Goal: Find contact information: Find contact information

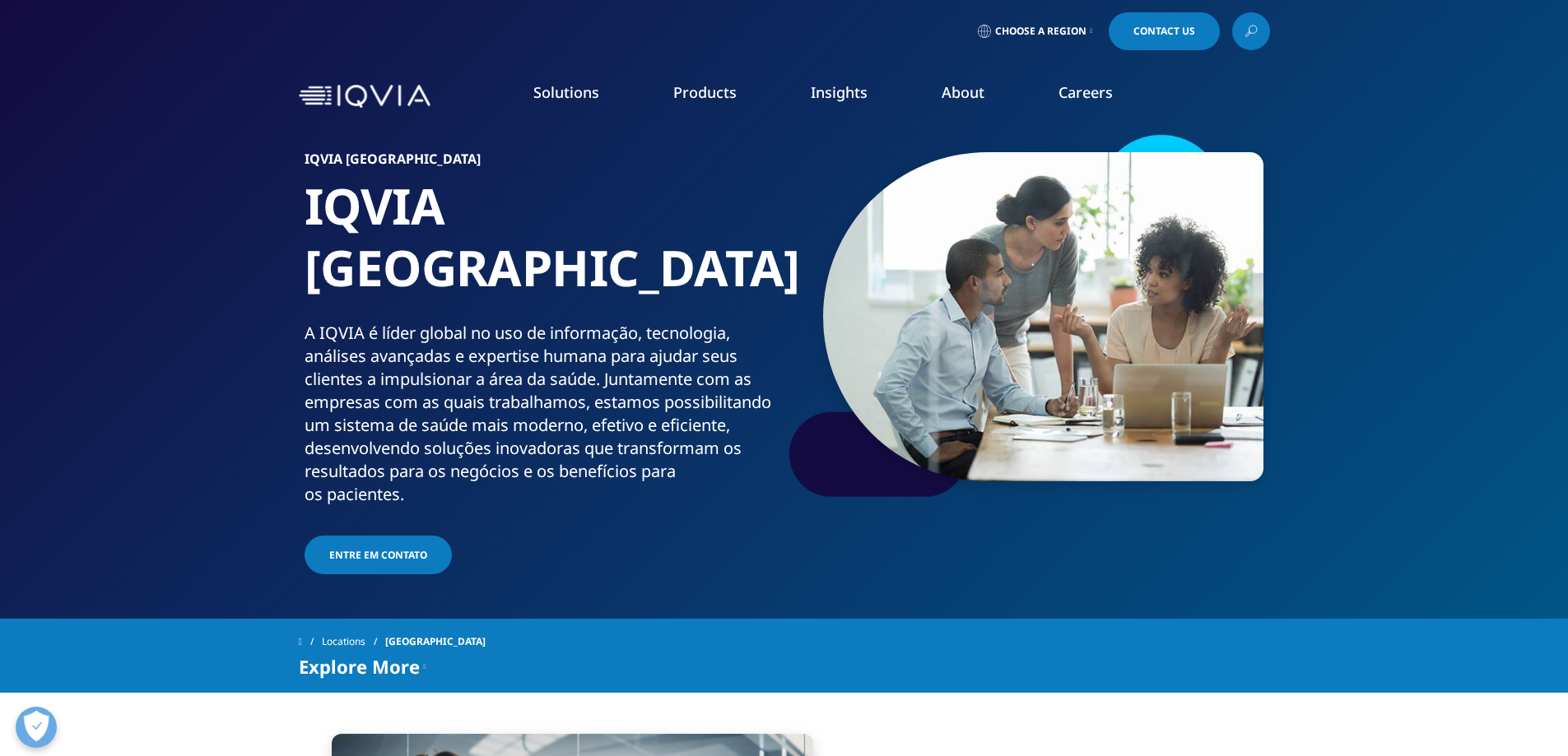
click at [1074, 28] on span "Choose a Region" at bounding box center [1041, 31] width 91 height 13
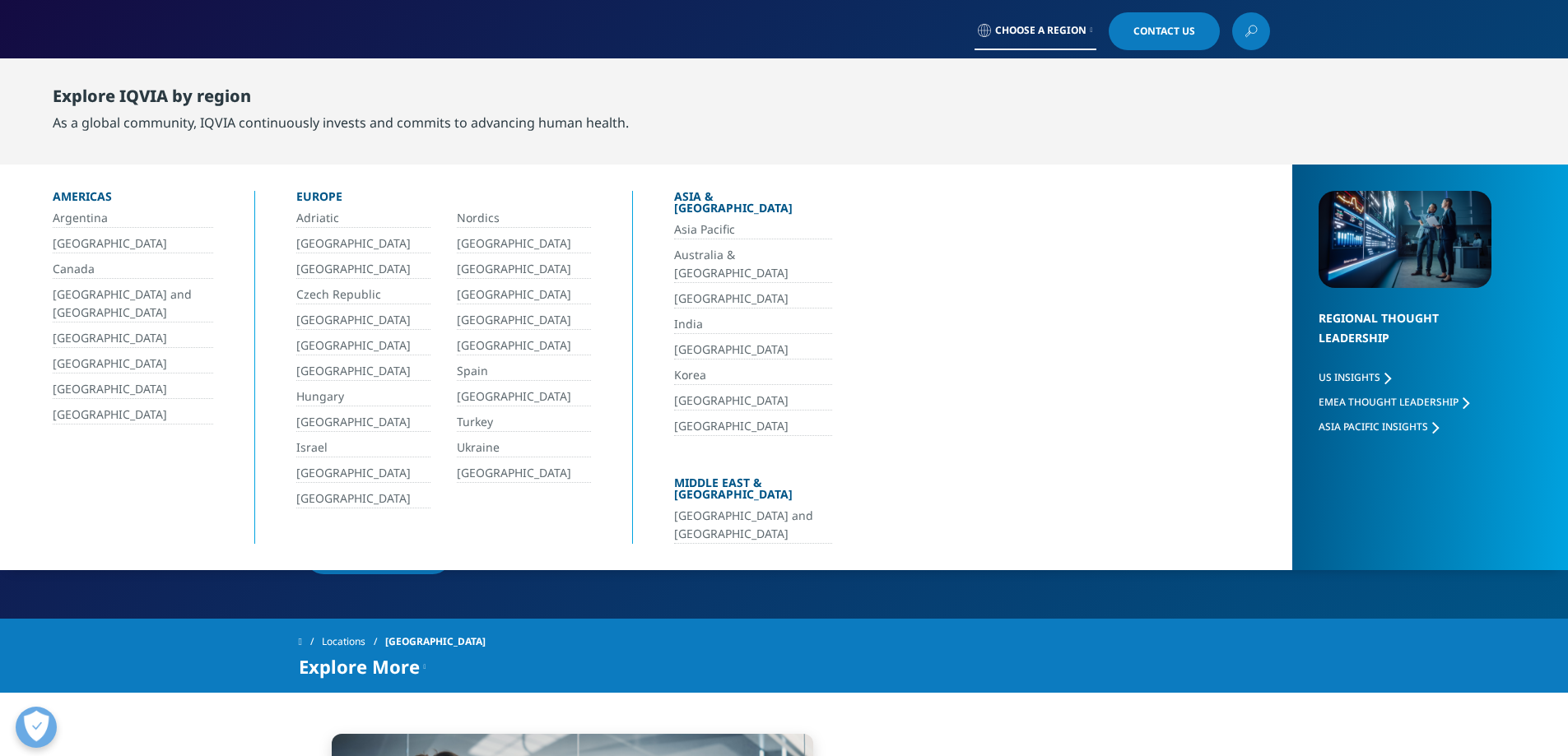
click at [64, 245] on link "[GEOGRAPHIC_DATA]" at bounding box center [133, 244] width 161 height 19
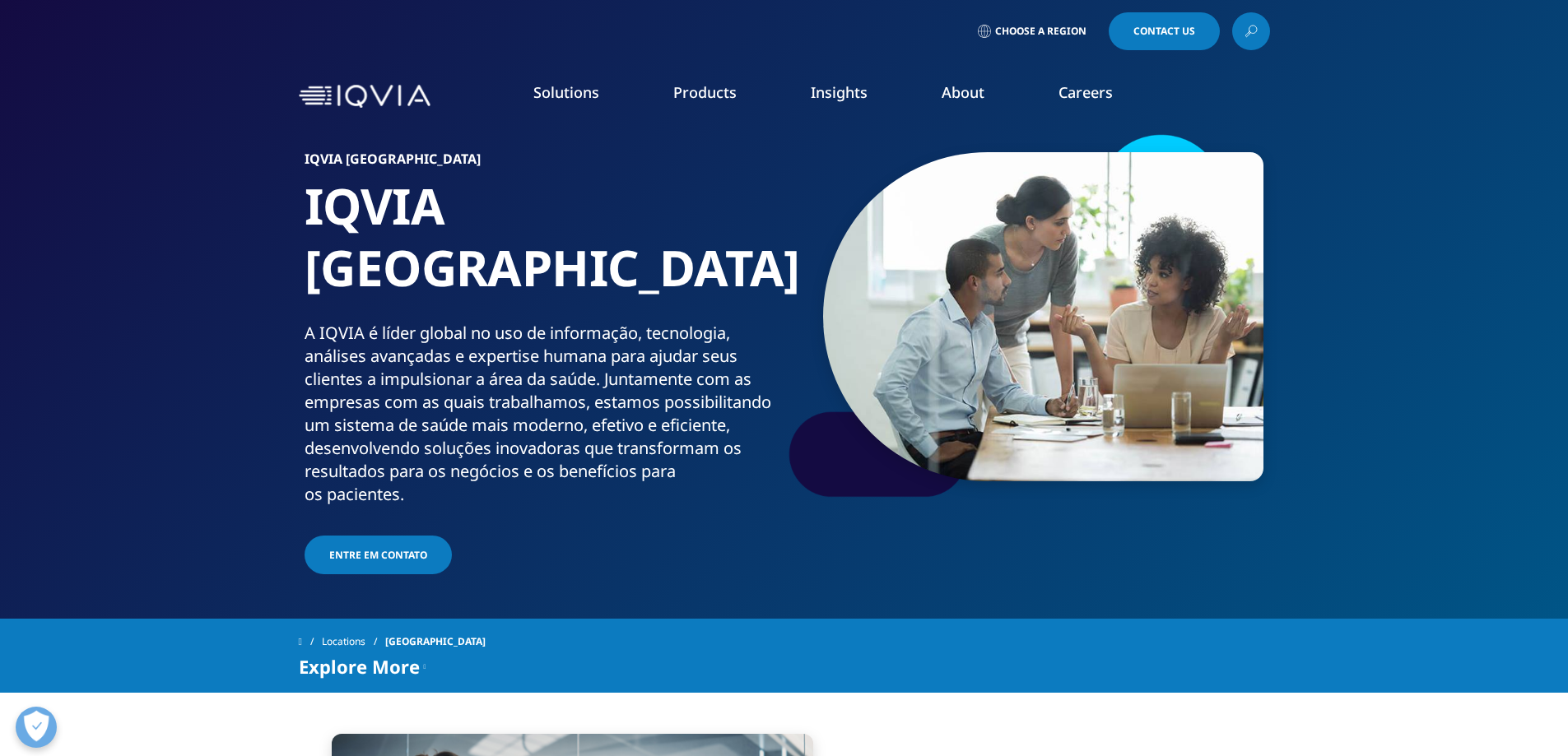
click at [370, 548] on span "Entre em contato" at bounding box center [378, 554] width 98 height 14
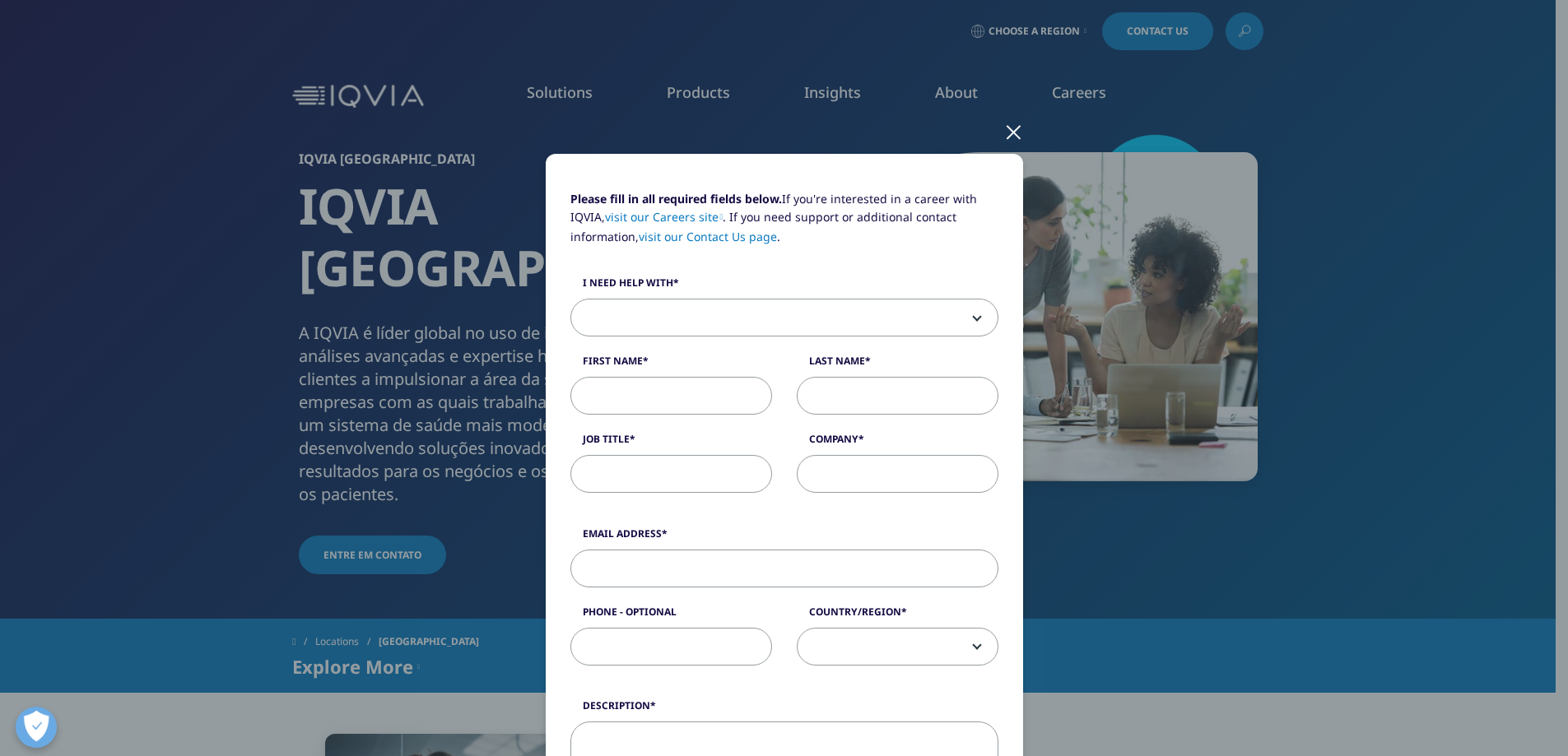
click at [1004, 131] on div at bounding box center [1013, 131] width 19 height 45
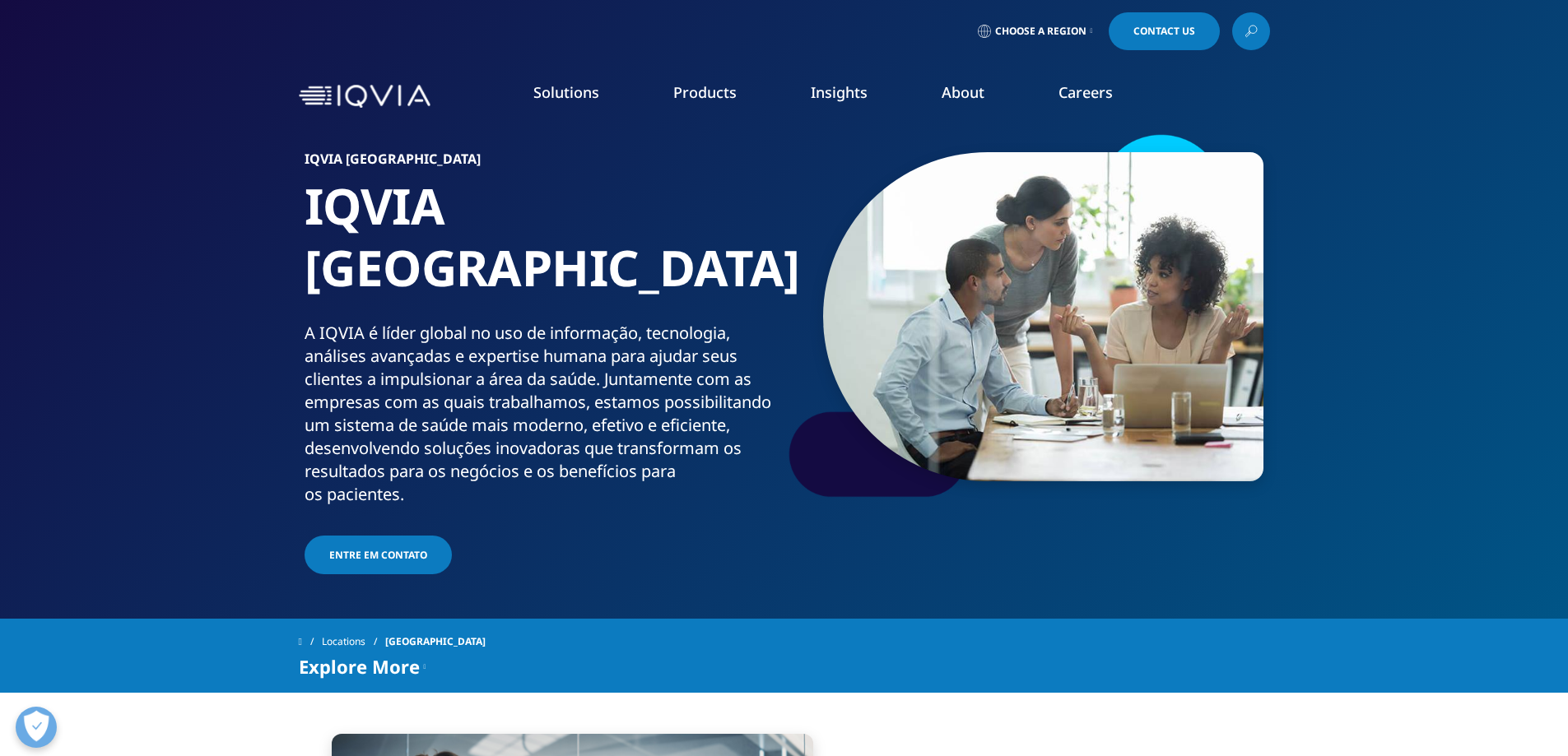
click at [1065, 35] on span "Choose a Region" at bounding box center [1041, 31] width 91 height 13
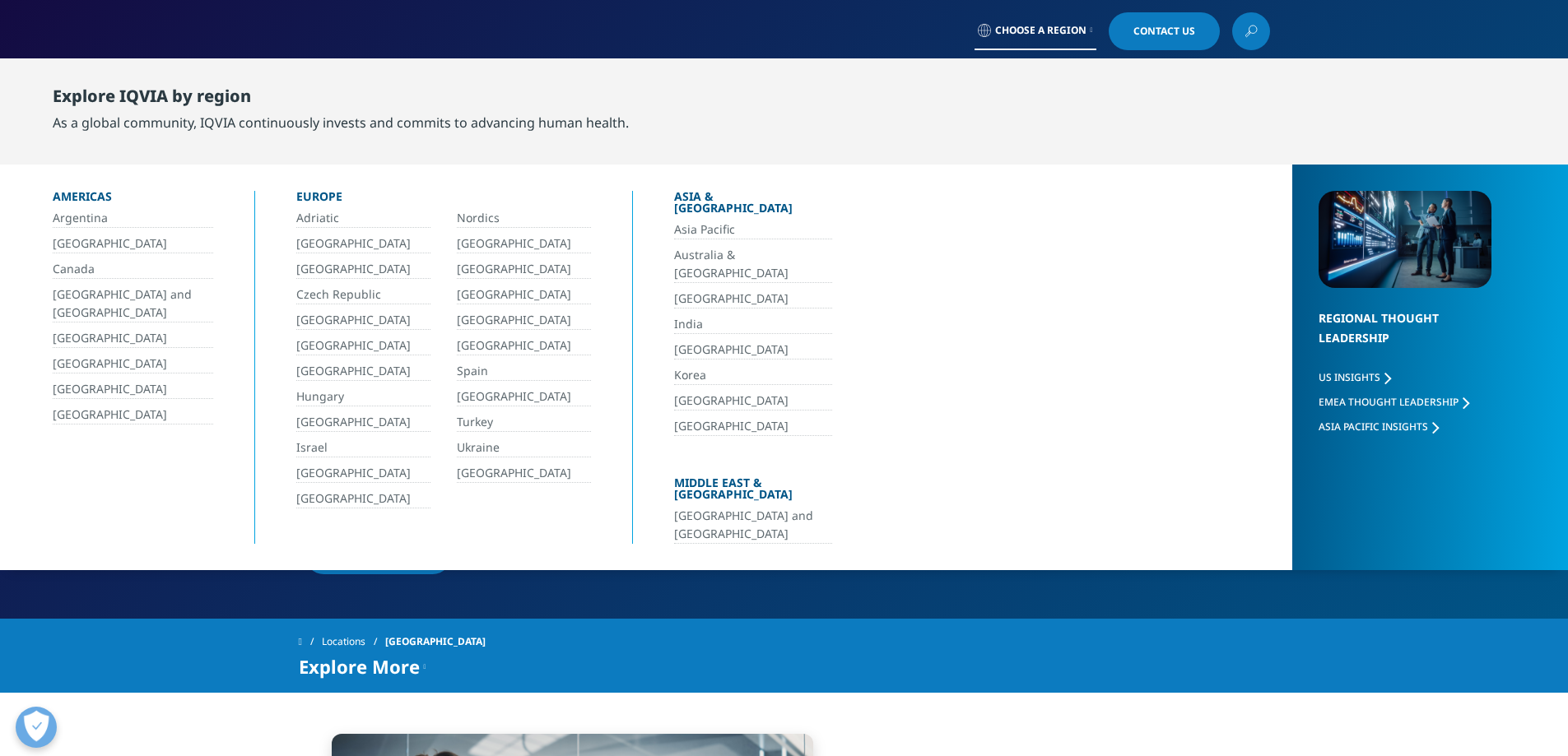
click at [985, 29] on icon at bounding box center [985, 30] width 13 height 13
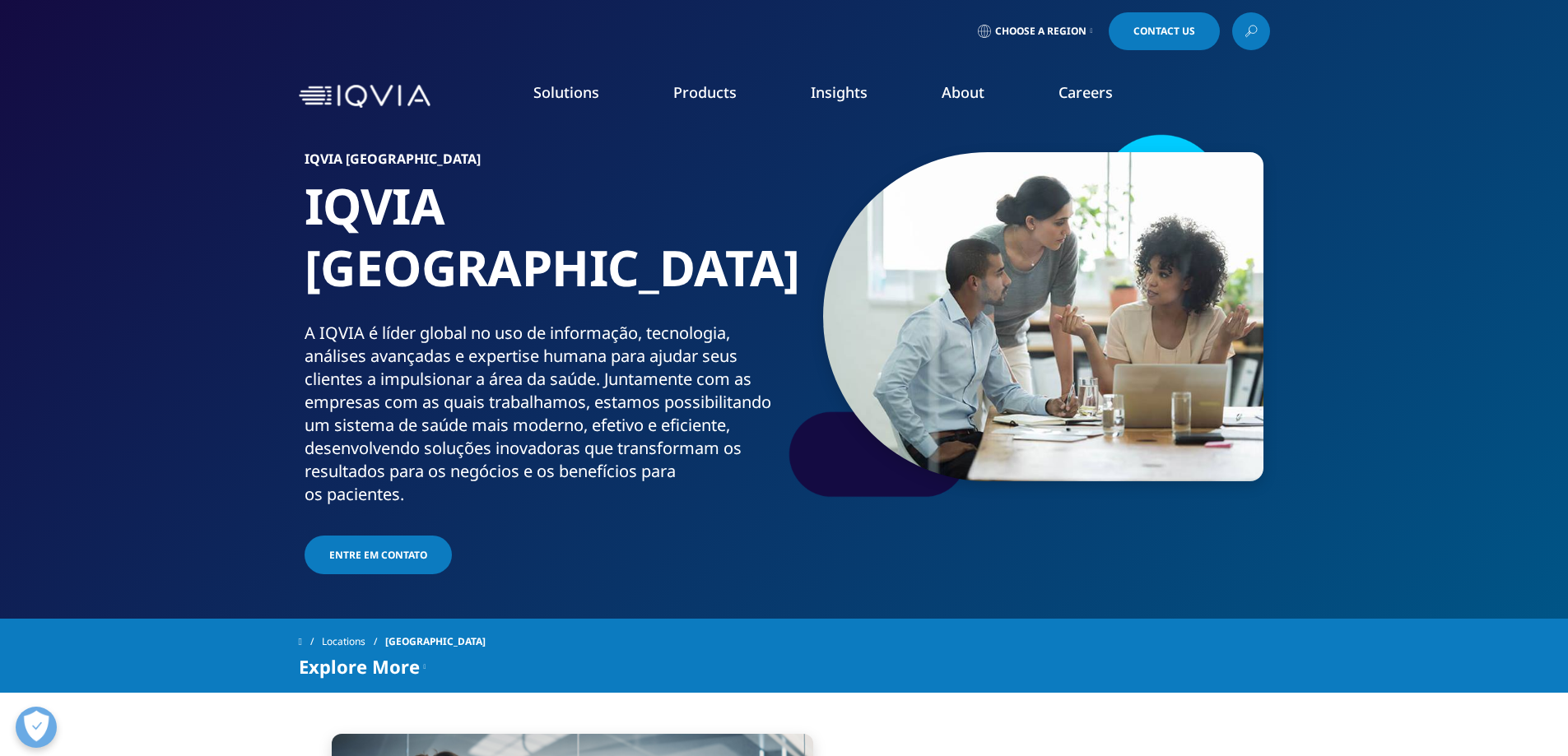
click at [1187, 27] on span "Contact Us" at bounding box center [1164, 31] width 62 height 10
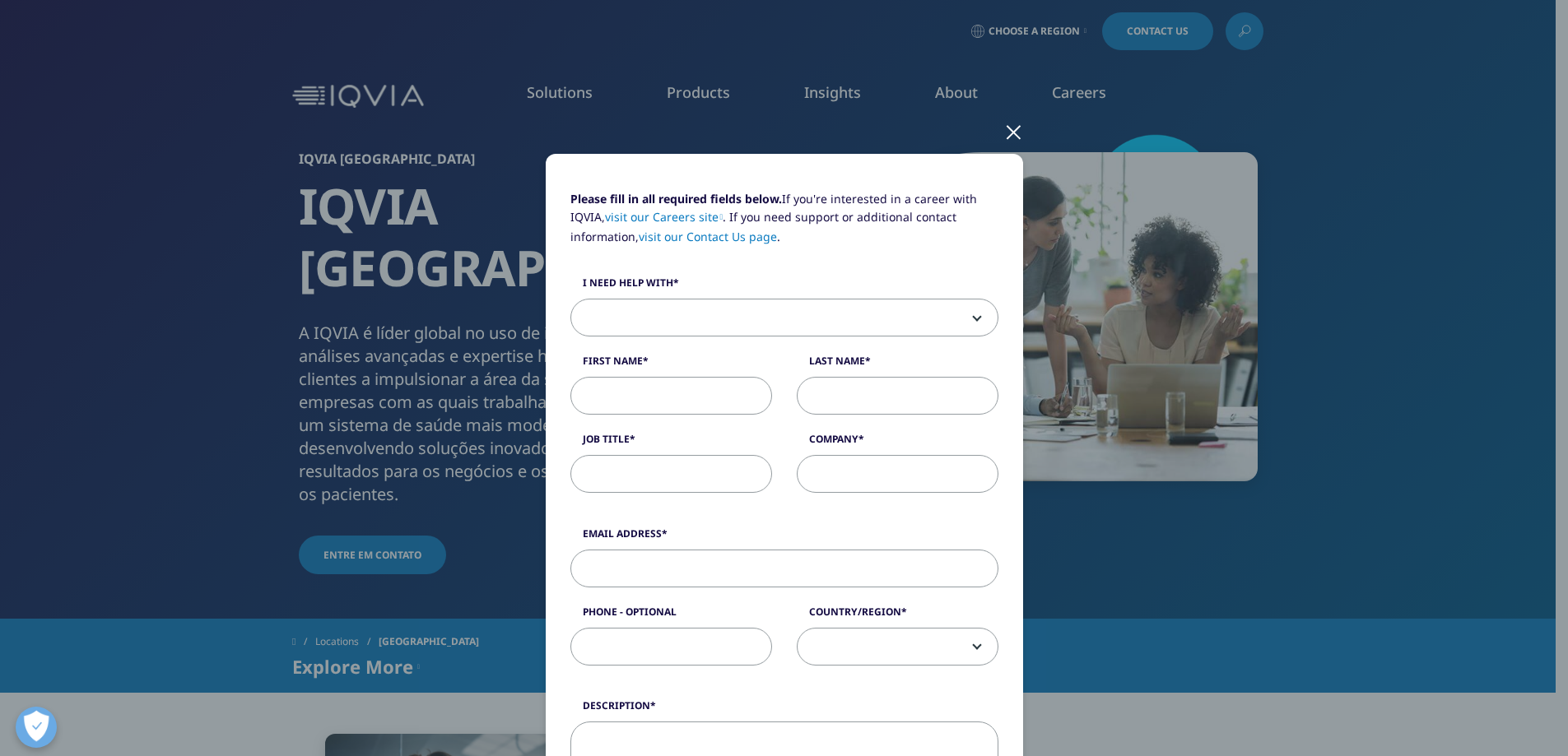
click at [1187, 27] on div "Please fill in all required fields below. If you're interested in a career with…" at bounding box center [784, 684] width 971 height 1369
click at [1010, 130] on div at bounding box center [1013, 131] width 19 height 45
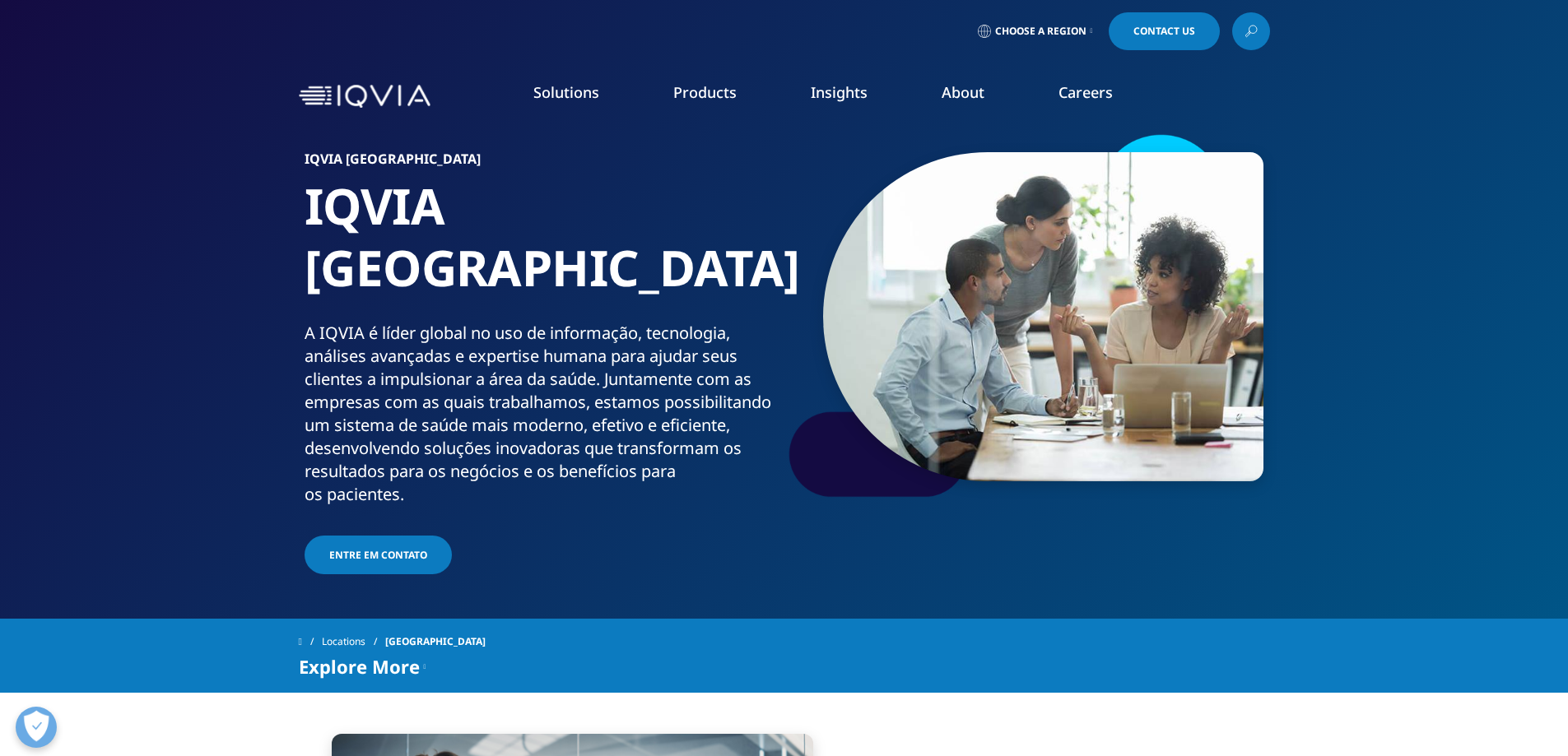
click at [405, 100] on img at bounding box center [365, 96] width 132 height 24
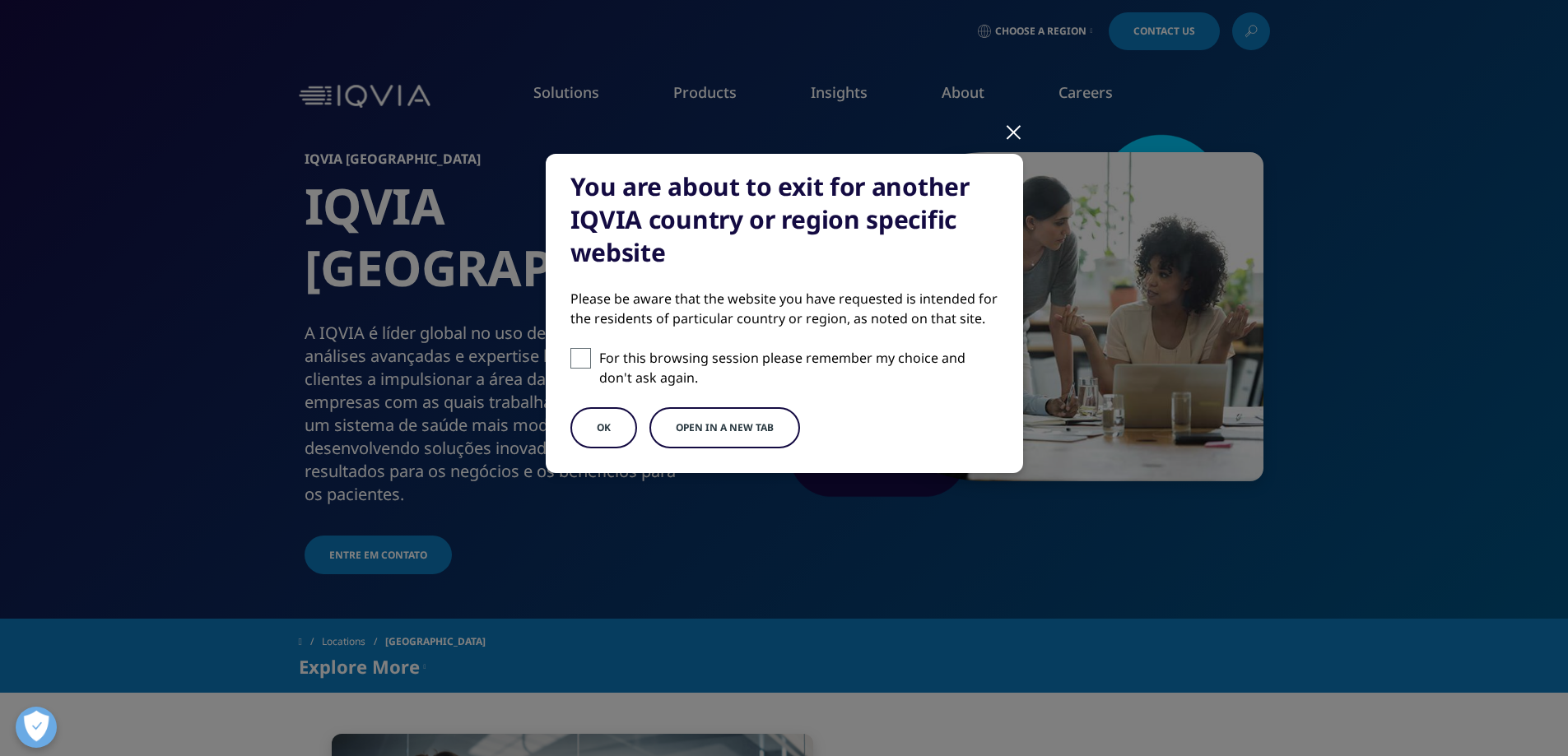
click at [1009, 131] on div at bounding box center [1013, 131] width 19 height 45
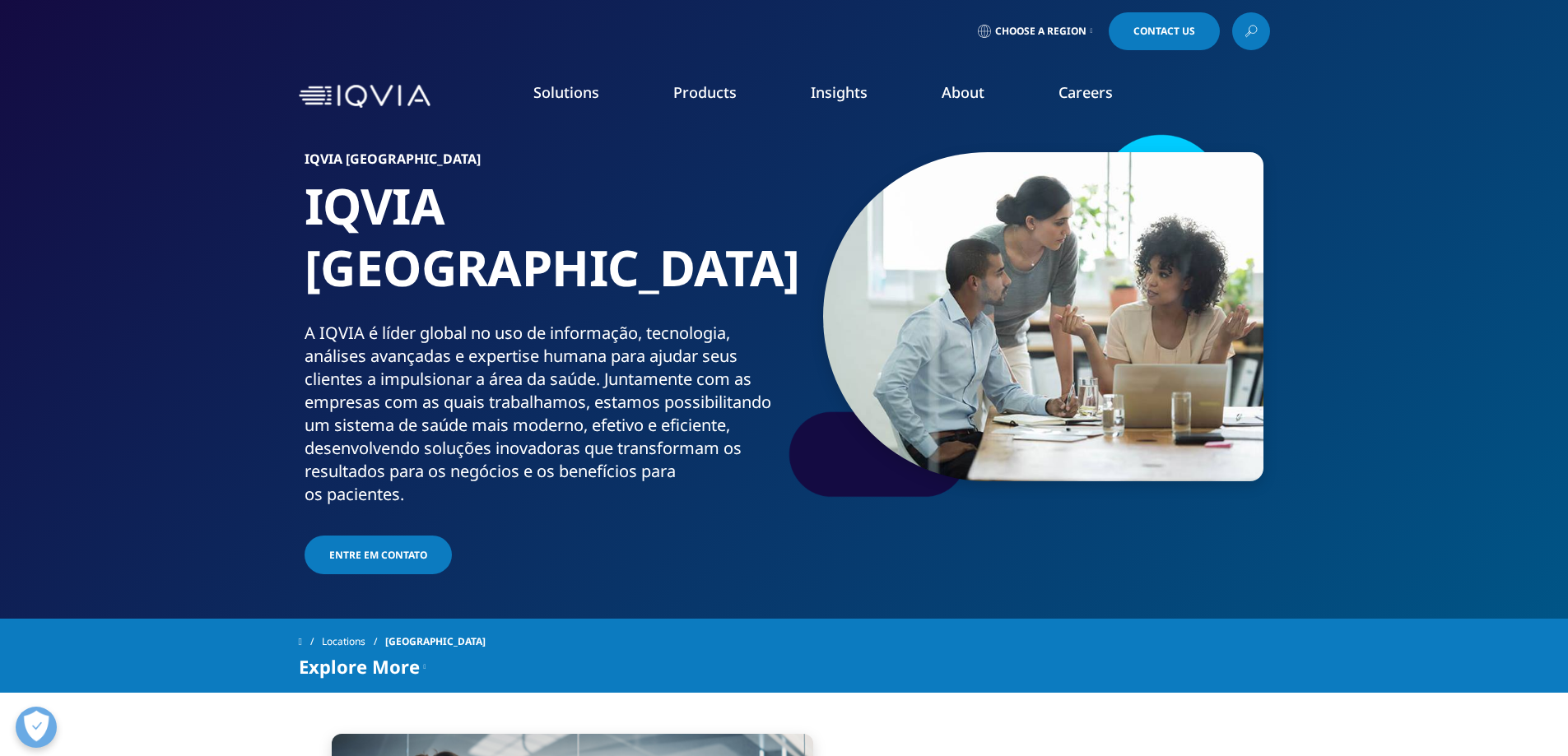
click at [1349, 544] on div "INVESTOR RELATIONS Visit our investor relations site for more information. LEAR…" at bounding box center [1377, 362] width 309 height 395
click at [438, 86] on nav "Solutions quick find a capability SOLUTIONS Research & Development Commercializ…" at bounding box center [854, 96] width 833 height 77
click at [387, 548] on span "Entre em contato" at bounding box center [378, 554] width 98 height 14
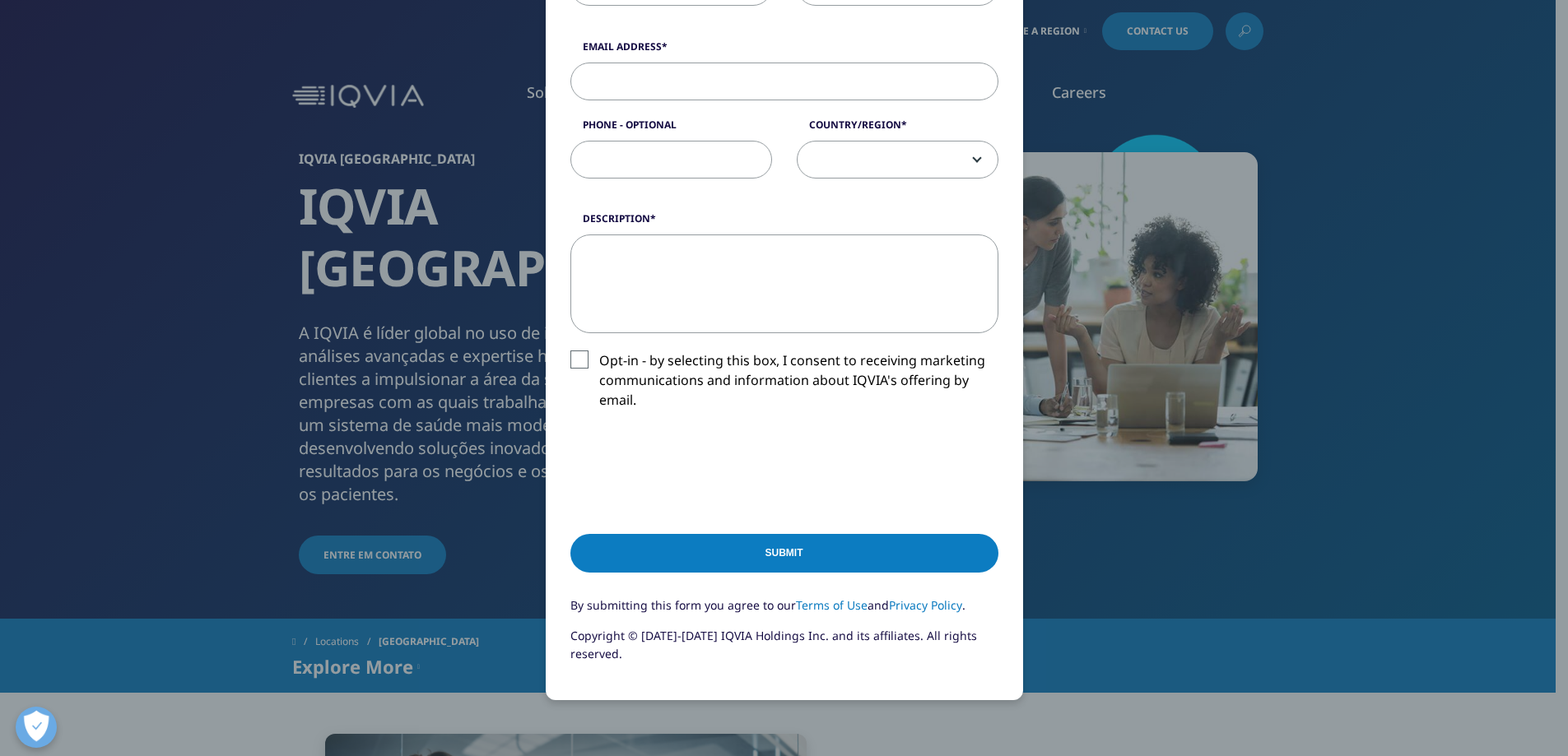
scroll to position [611, 0]
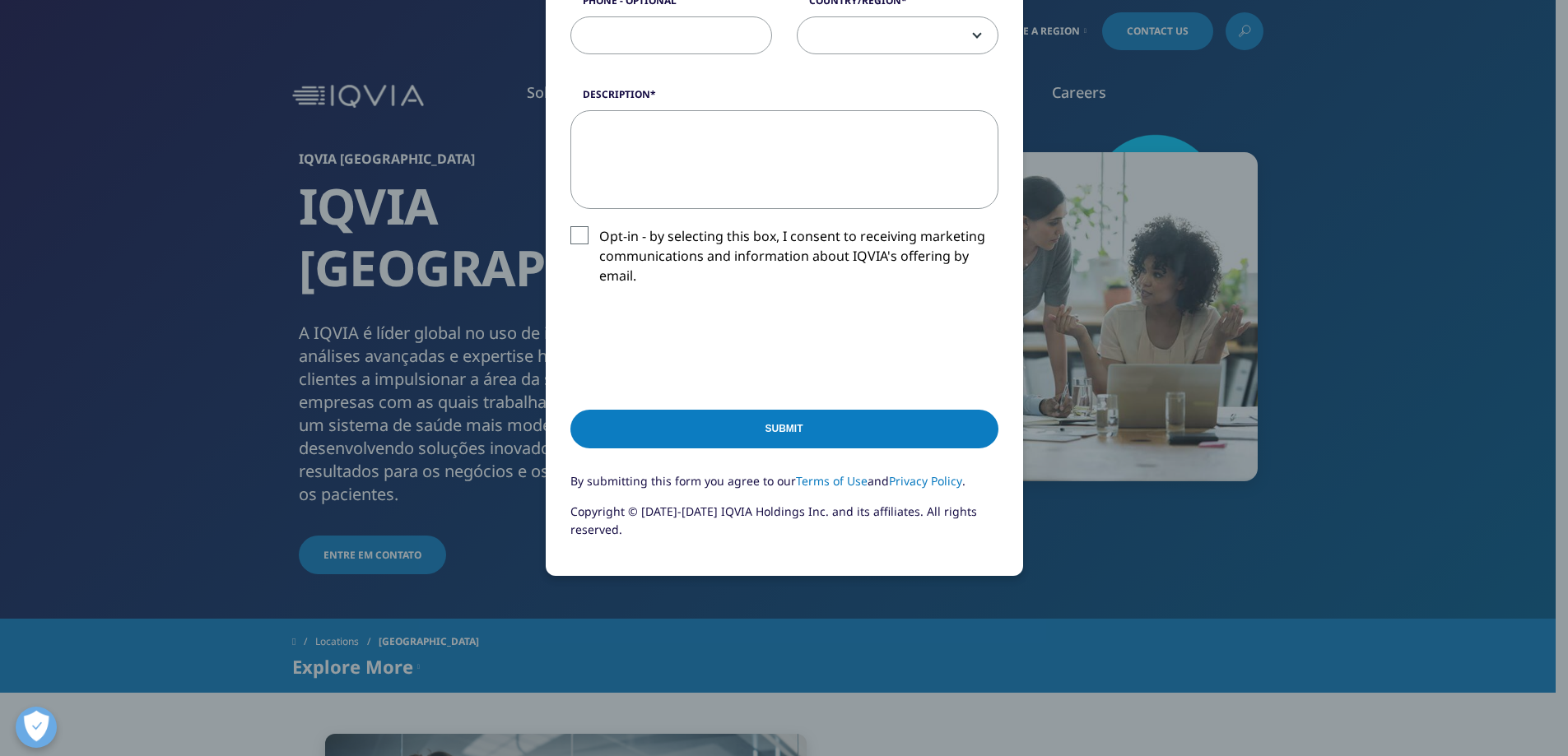
click at [822, 600] on div "Please fill in all required fields below. If you're interested in a career with…" at bounding box center [784, 73] width 971 height 1369
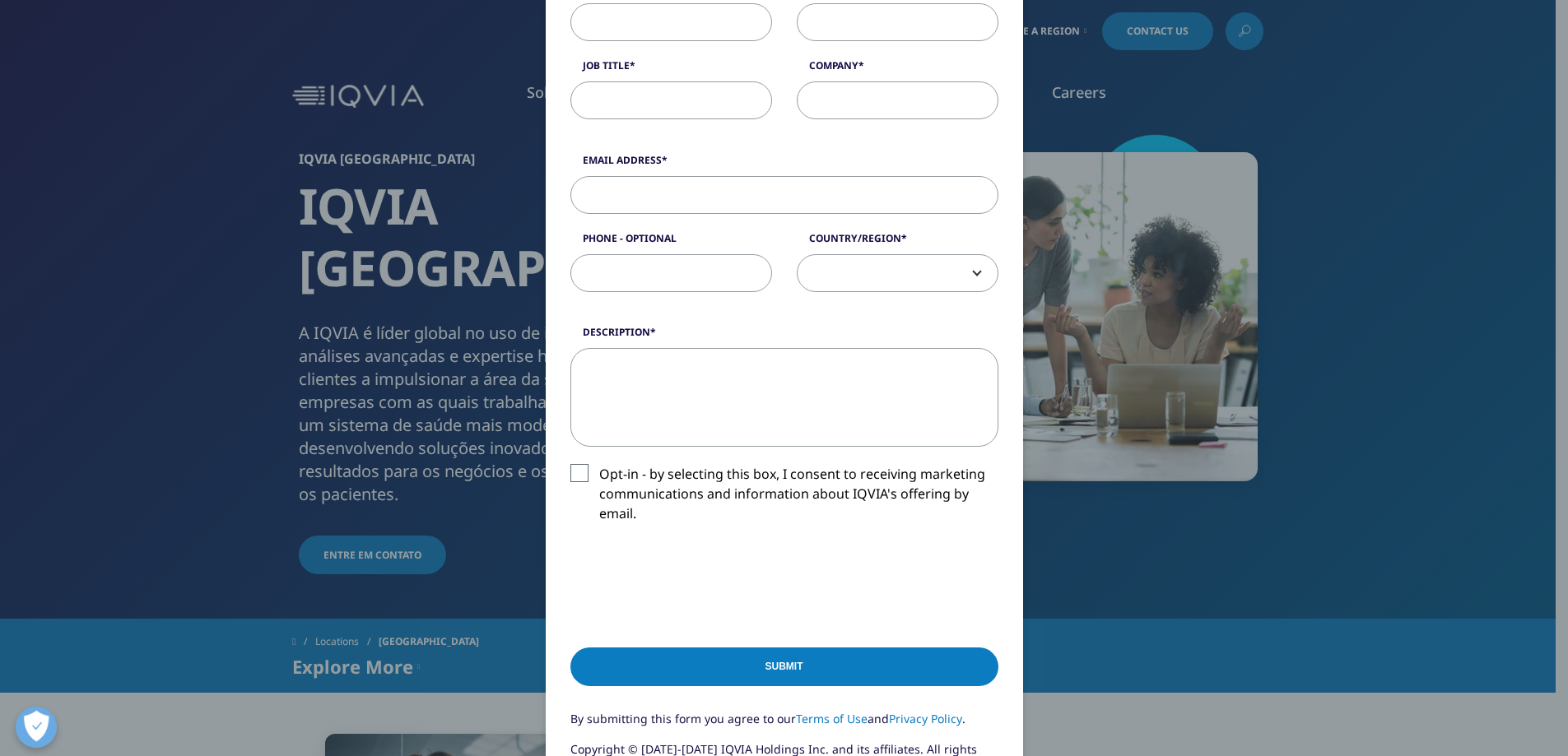
scroll to position [35, 0]
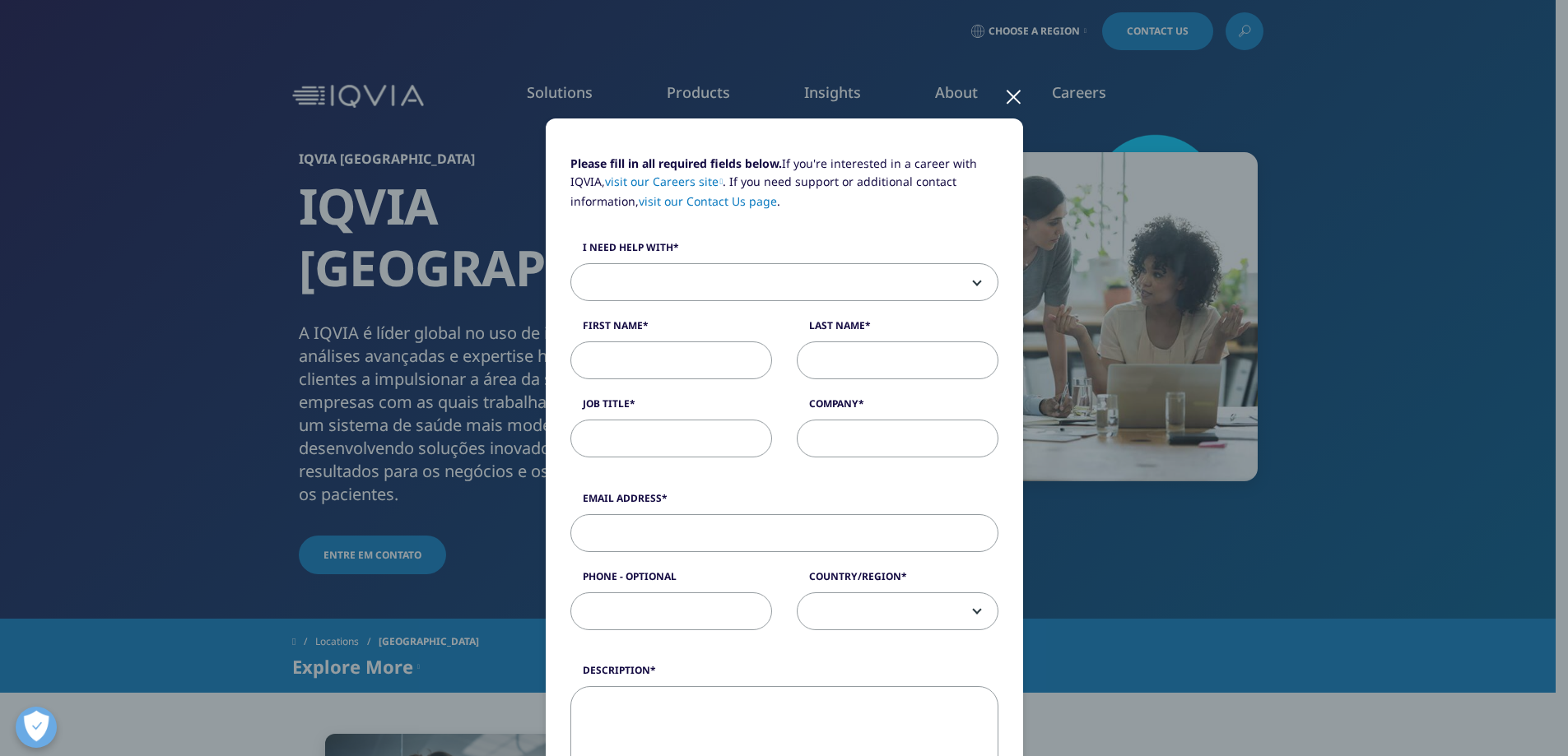
click at [1008, 106] on div at bounding box center [1013, 96] width 19 height 45
